Goal: Task Accomplishment & Management: Use online tool/utility

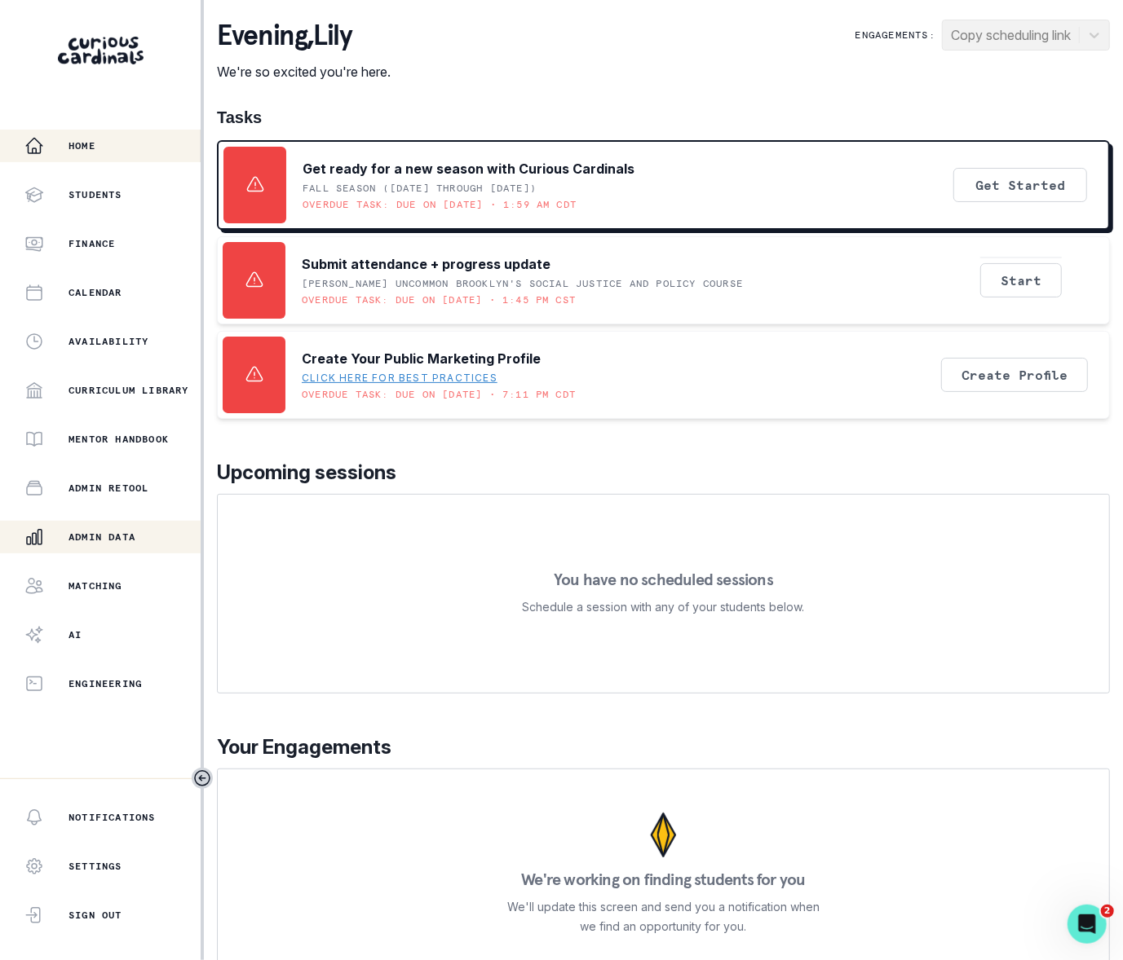
click at [124, 539] on p "Admin Data" at bounding box center [101, 537] width 67 height 13
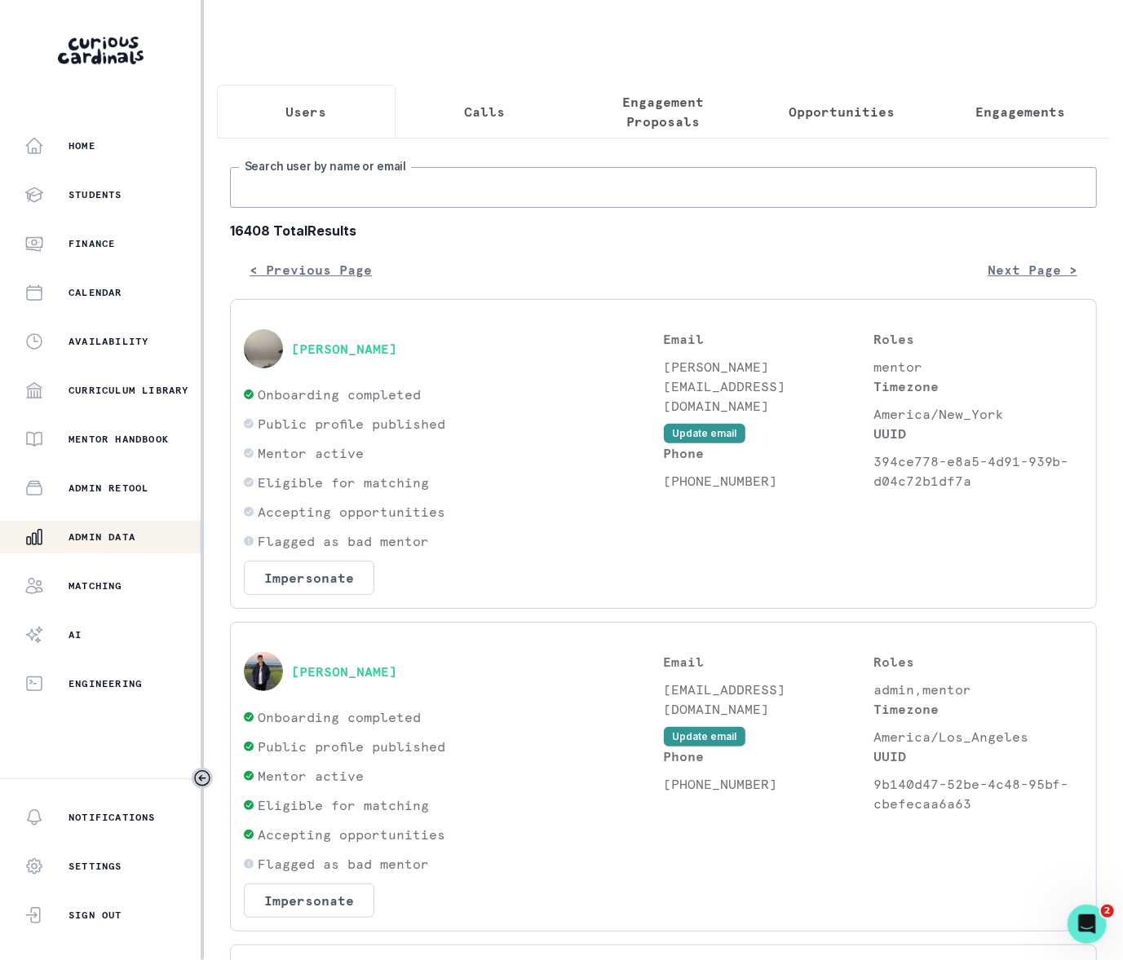
click at [349, 208] on input "Search user by name or email" at bounding box center [663, 187] width 867 height 41
paste input "[PERSON_NAME]"
type input "[PERSON_NAME]"
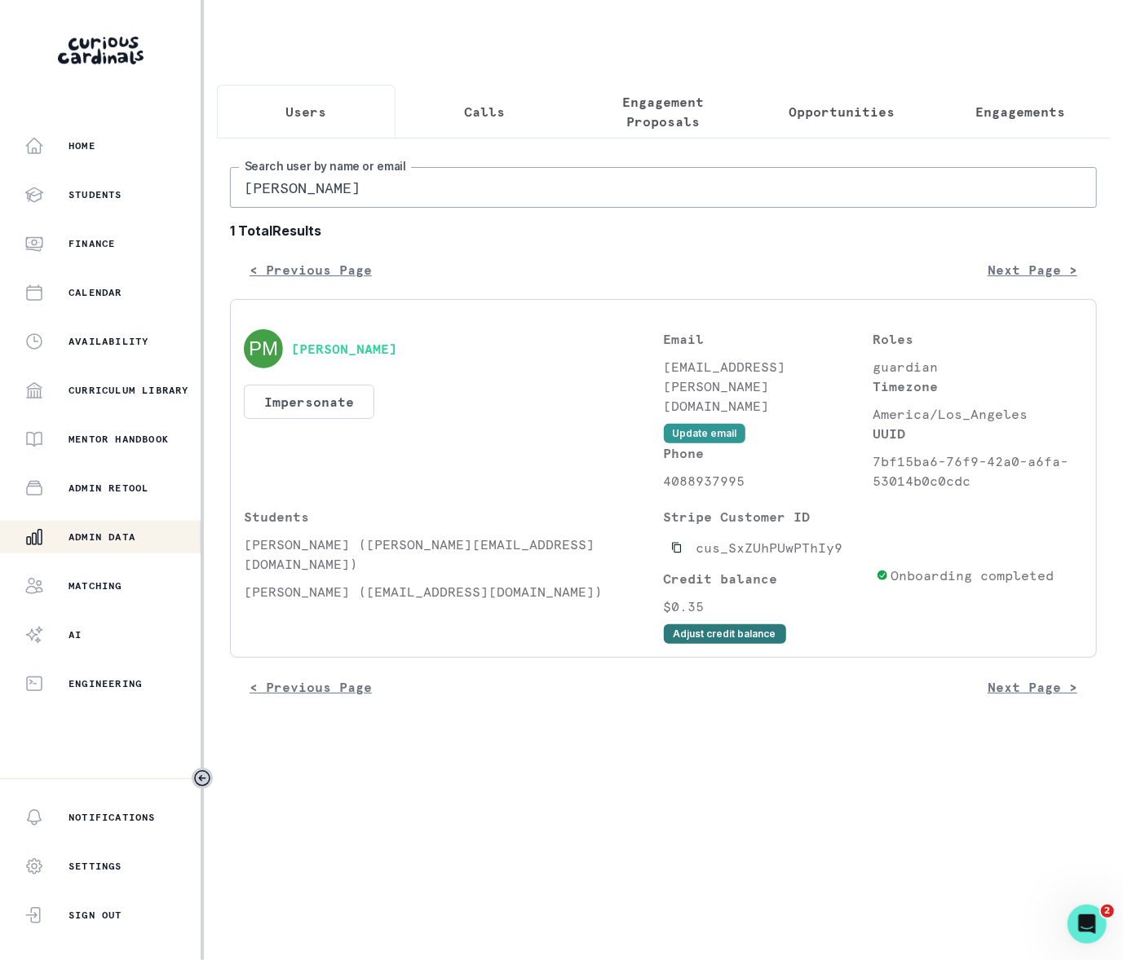
click at [725, 644] on button "Adjust credit balance" at bounding box center [725, 634] width 122 height 20
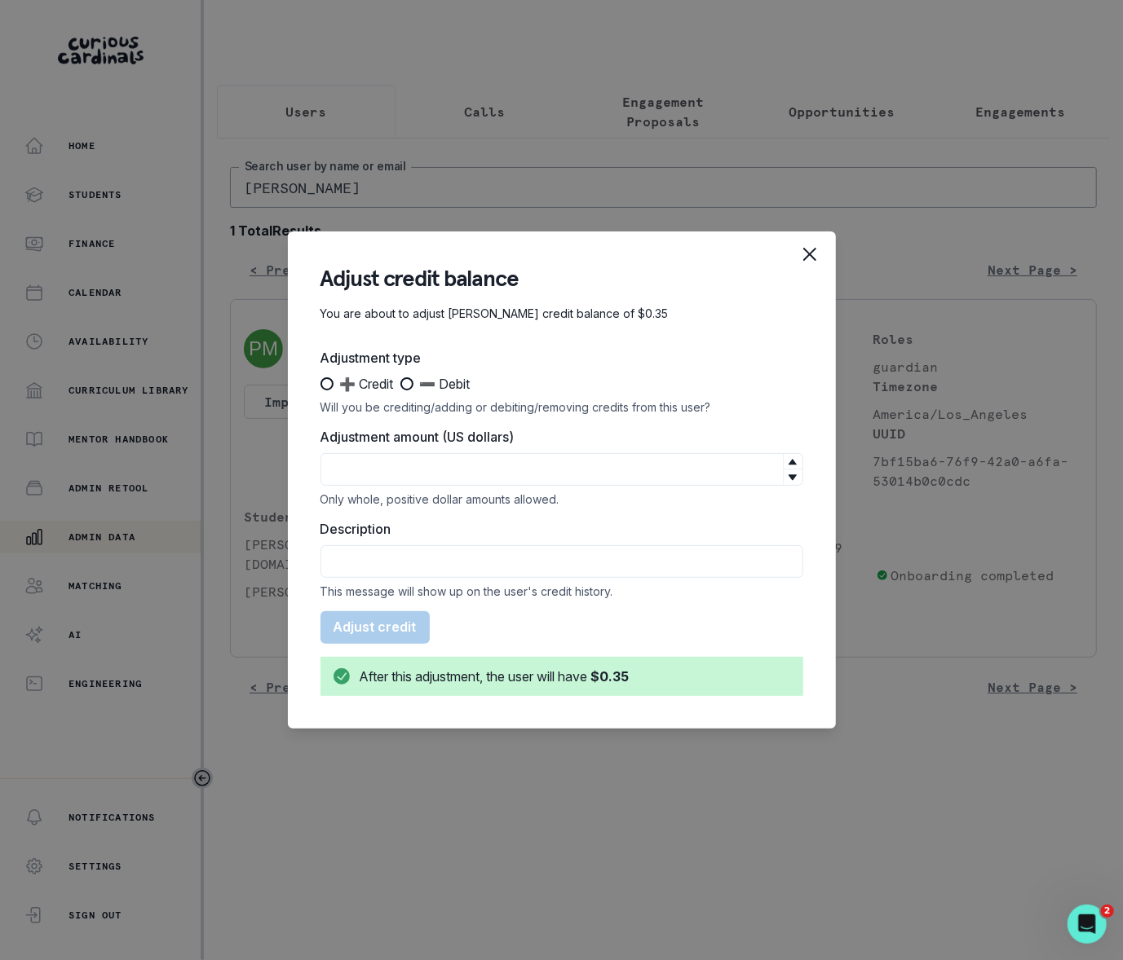
click at [328, 383] on span at bounding box center [326, 383] width 13 height 13
click at [320, 384] on input "➕ Credit" at bounding box center [320, 384] width 1 height 1
radio input "true"
click at [362, 467] on input "Adjustment amount (US dollars)" at bounding box center [561, 469] width 483 height 33
type input "103"
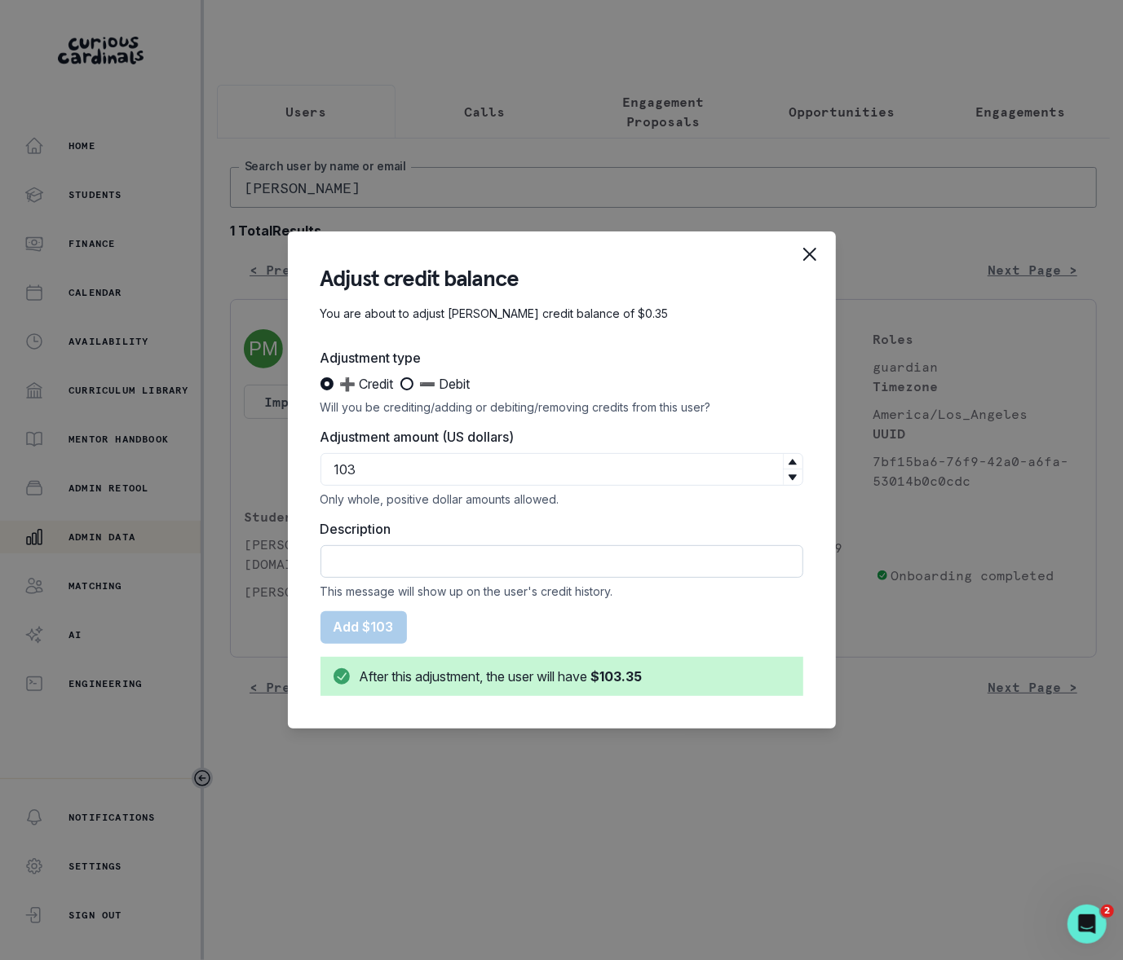
click at [354, 558] on input "Description" at bounding box center [561, 561] width 483 height 33
type input "r"
click at [501, 558] on input "One-time courtesy refund session on 10/4 for [PERSON_NAME]" at bounding box center [561, 561] width 483 height 33
click at [422, 561] on input "One-time courtesy refund for session on 10/4 for [PERSON_NAME] as it was resche…" at bounding box center [561, 561] width 483 height 33
type input "One-time courtesy refund (late cancellation) for session on 10/4 for [PERSON_NA…"
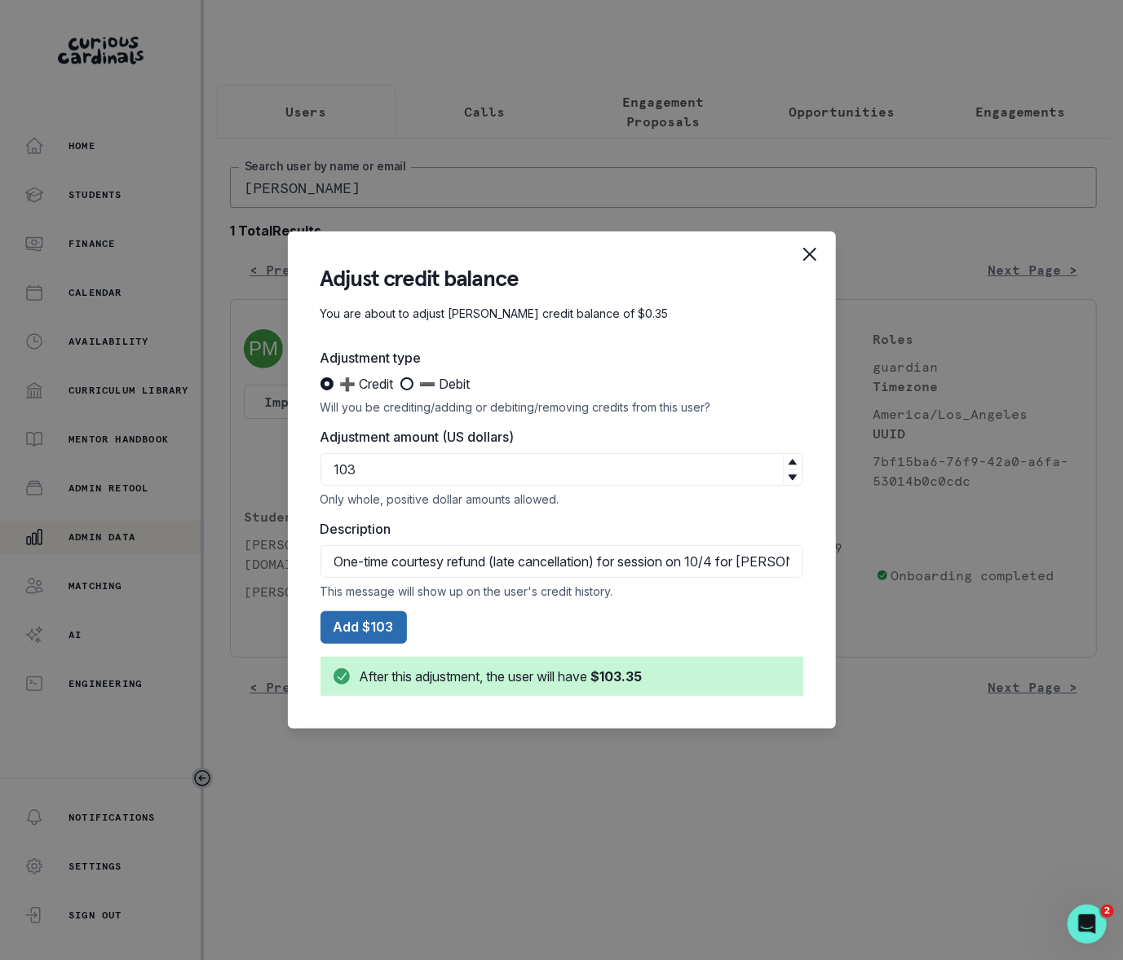
click at [362, 628] on button "Add $103" at bounding box center [363, 627] width 86 height 33
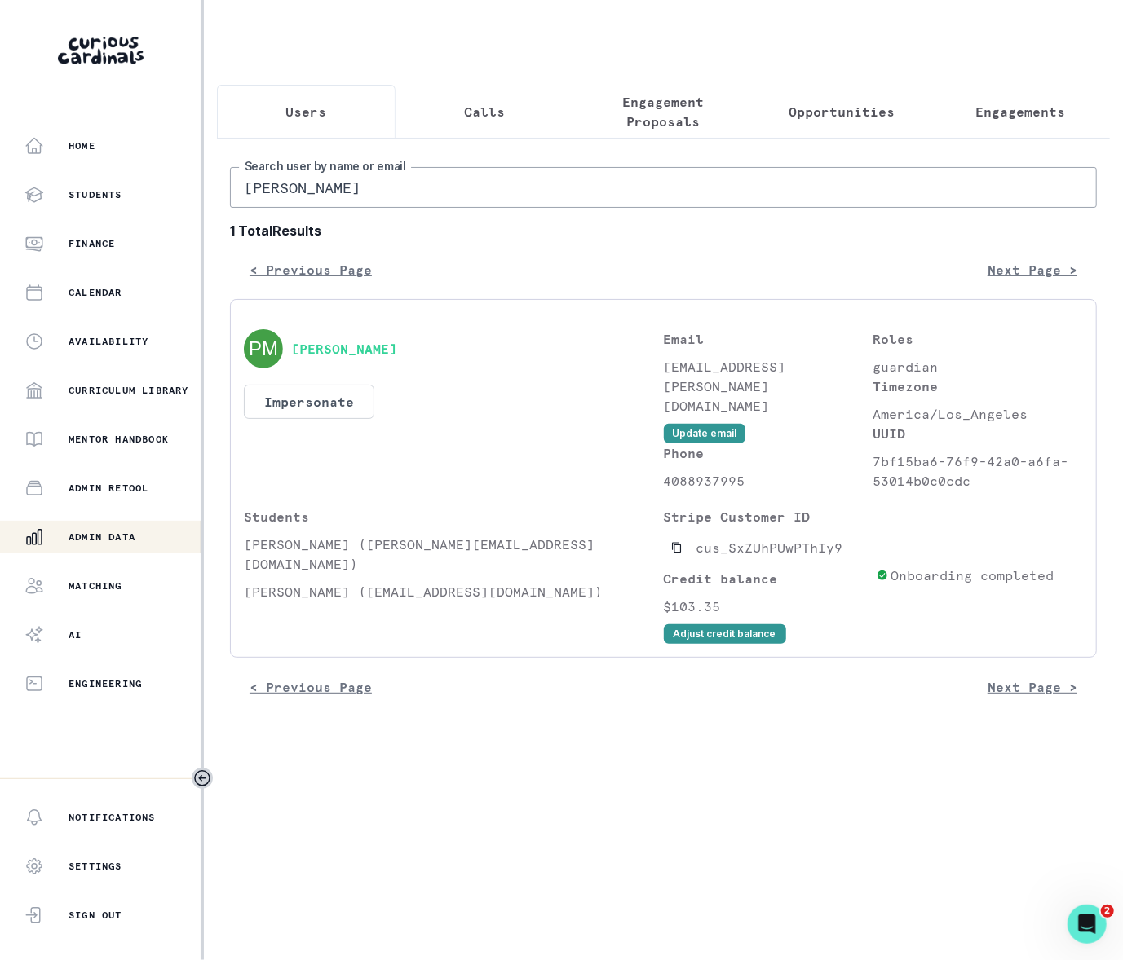
click at [126, 535] on p "Admin Data" at bounding box center [101, 537] width 67 height 13
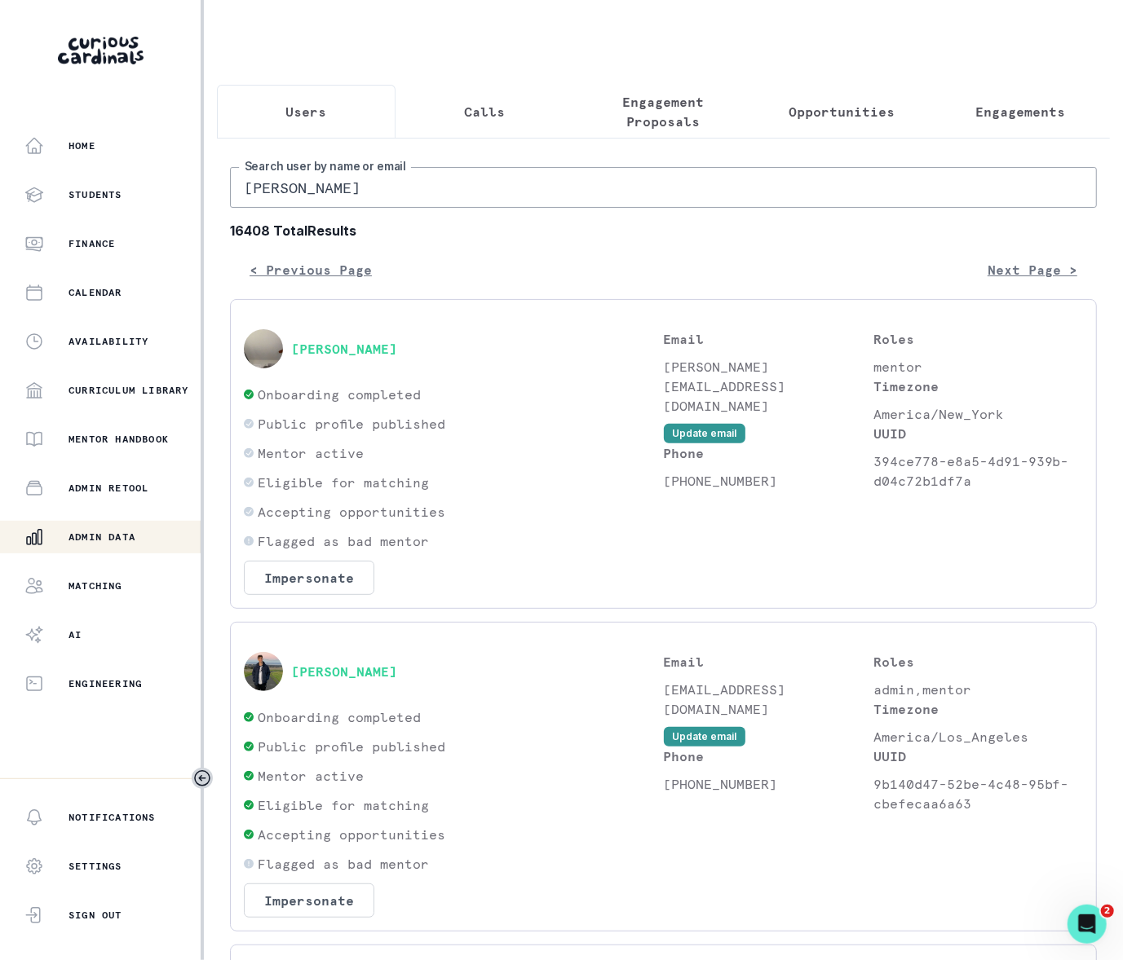
drag, startPoint x: 379, startPoint y: 206, endPoint x: 209, endPoint y: 197, distance: 170.6
click at [212, 200] on main "Users Calls Engagement Proposals Opportunities Engagements [PERSON_NAME] Search…" at bounding box center [663, 480] width 919 height 960
paste input "[PERSON_NAME]"
type input "[PERSON_NAME]"
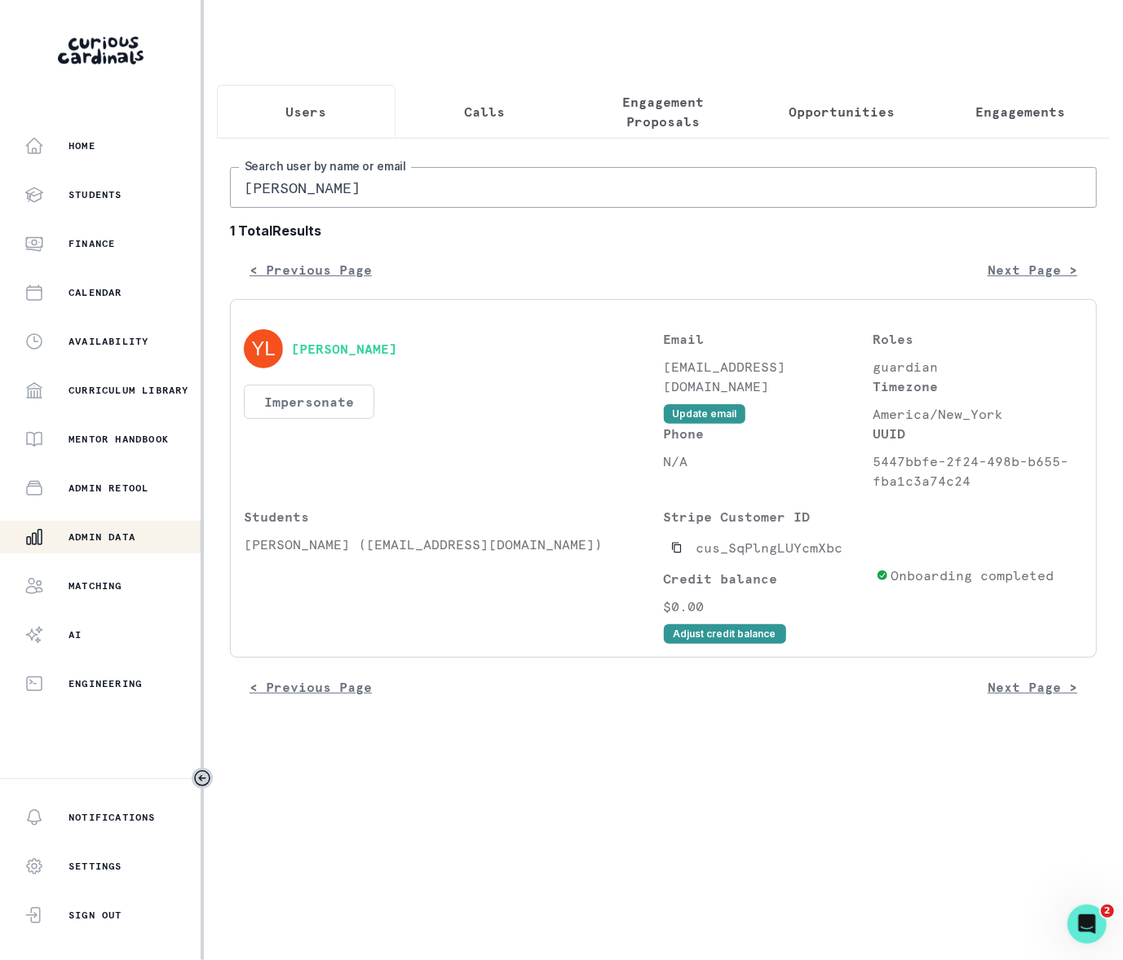
click at [288, 419] on button "Impersonate" at bounding box center [309, 402] width 130 height 34
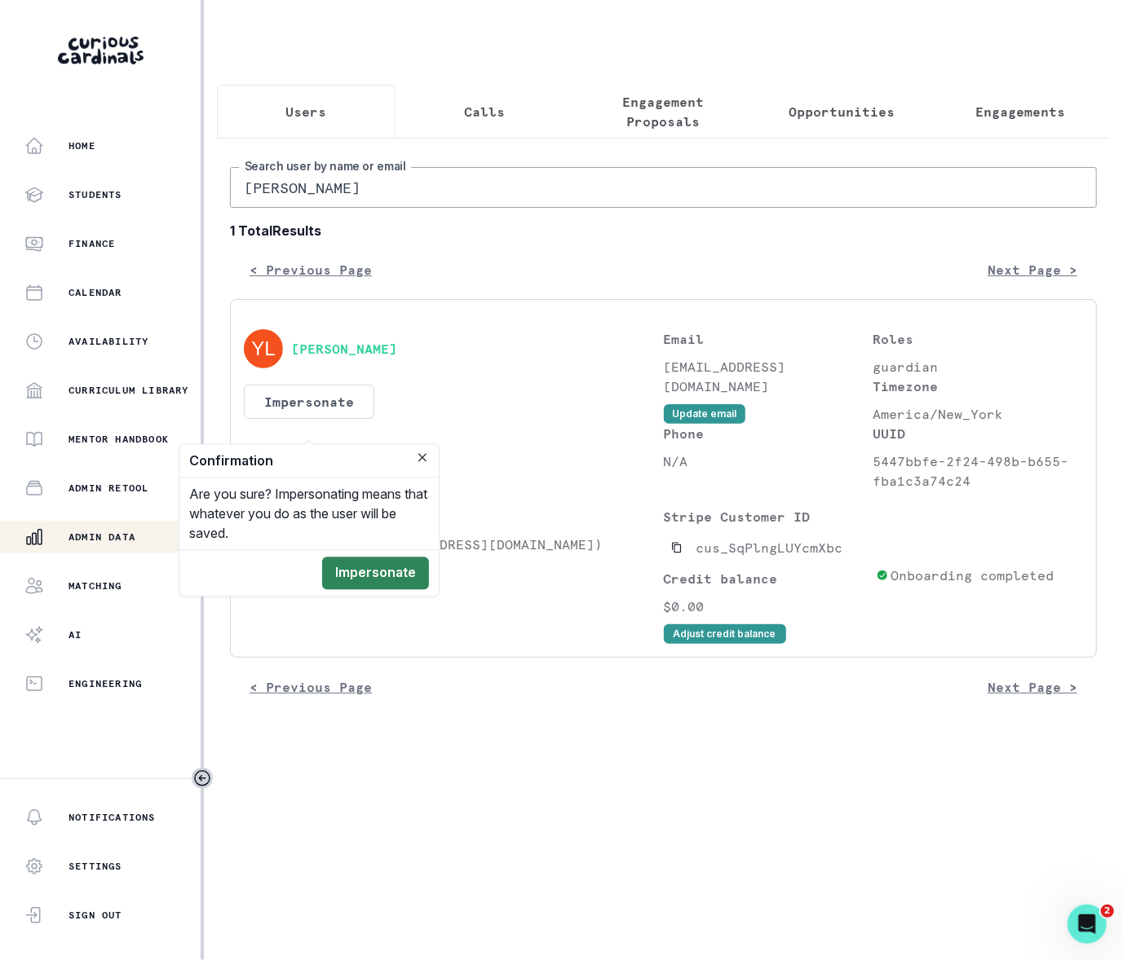
click at [343, 568] on button "Impersonate" at bounding box center [375, 574] width 107 height 33
